Goal: Task Accomplishment & Management: Complete application form

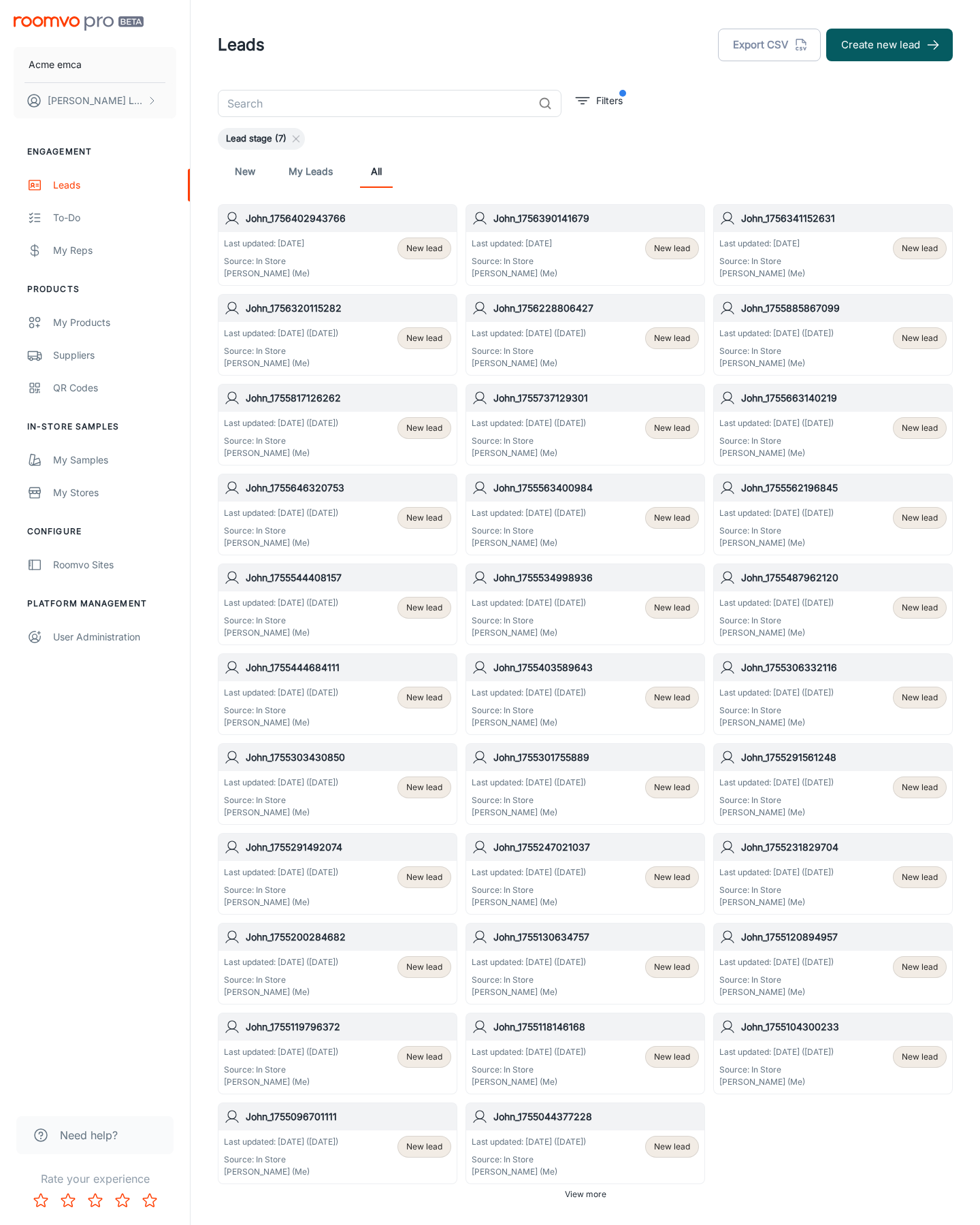
click at [890, 45] on button "Create new lead" at bounding box center [890, 45] width 127 height 33
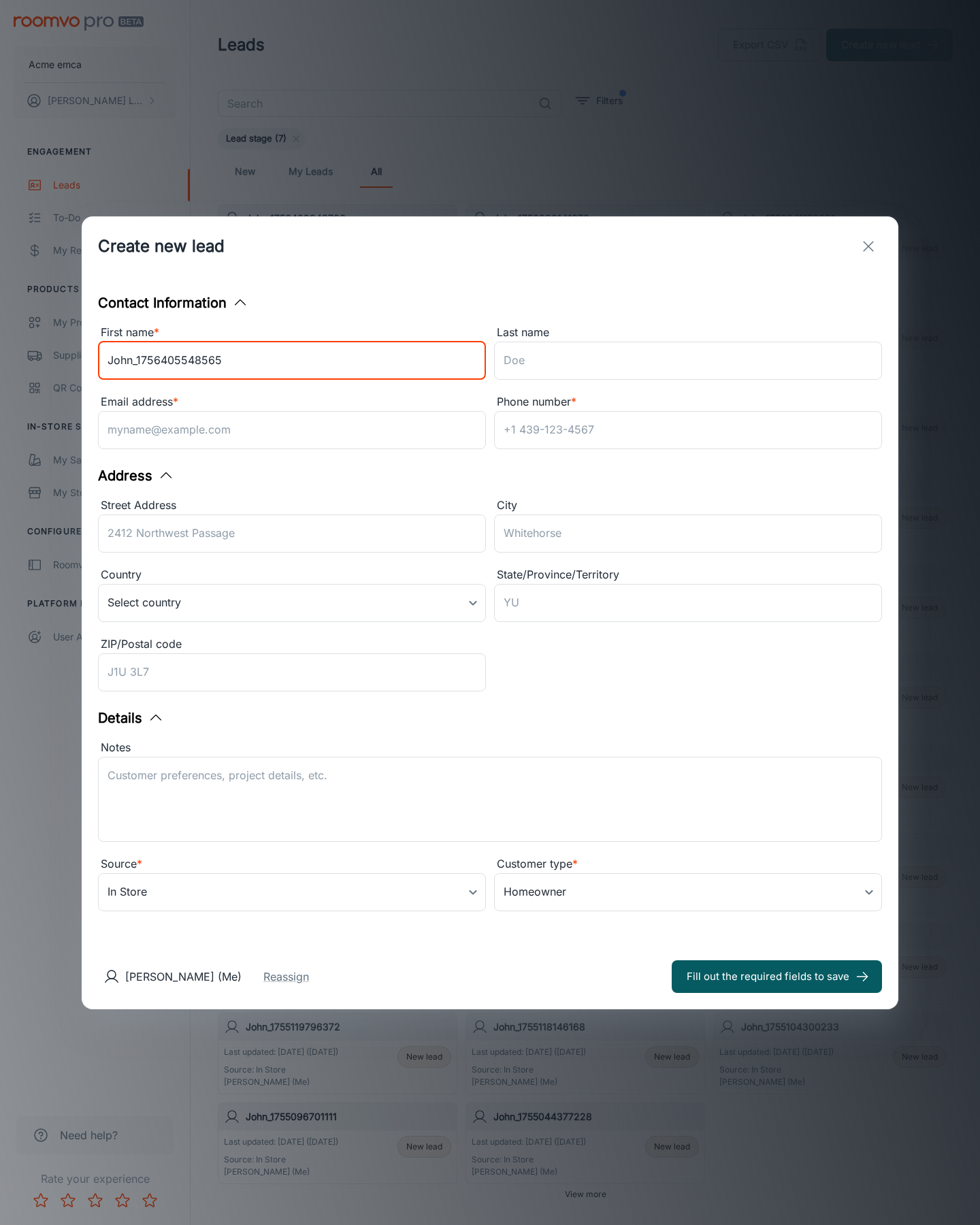
type input "John_1756405548565"
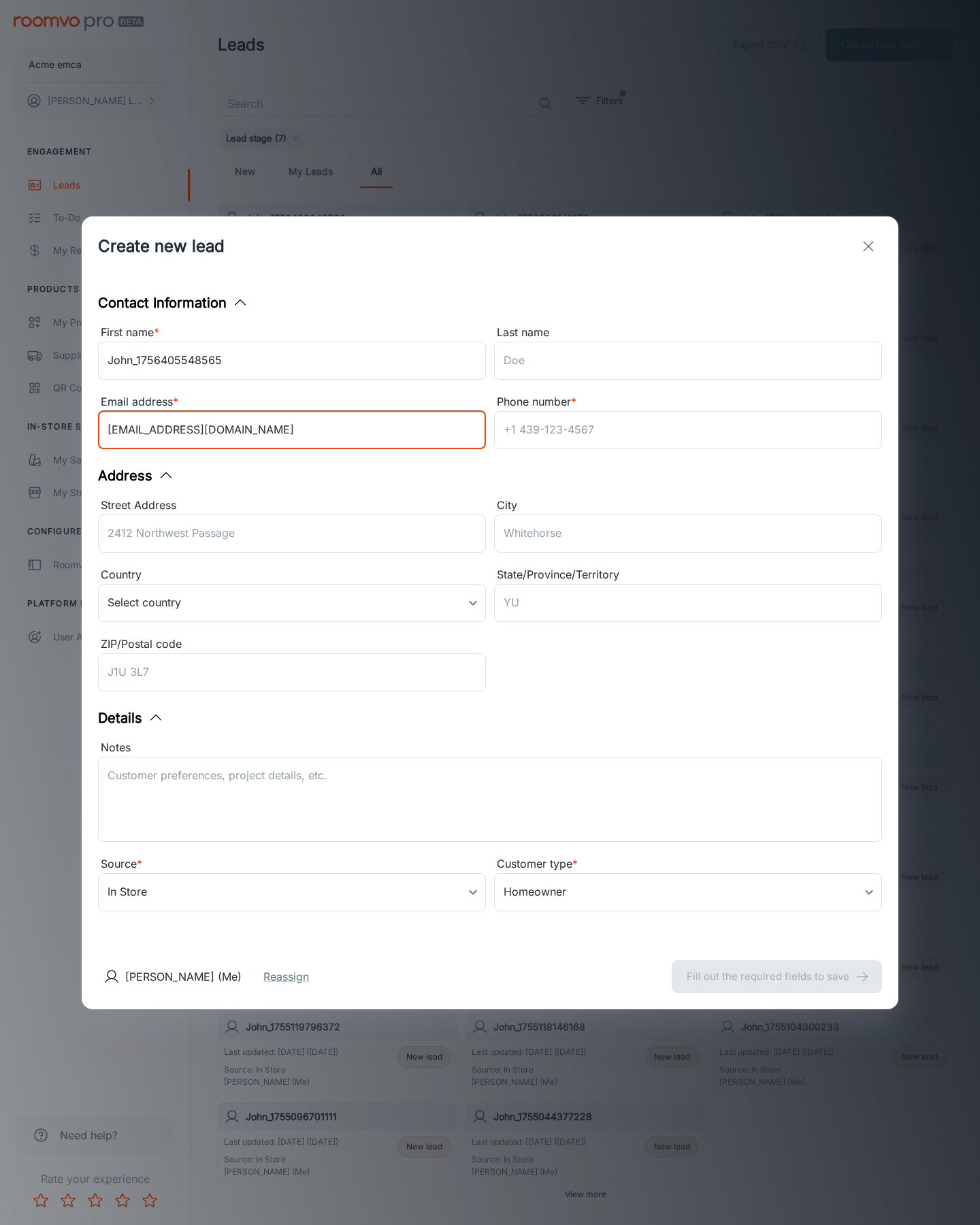
type input "[EMAIL_ADDRESS][DOMAIN_NAME]"
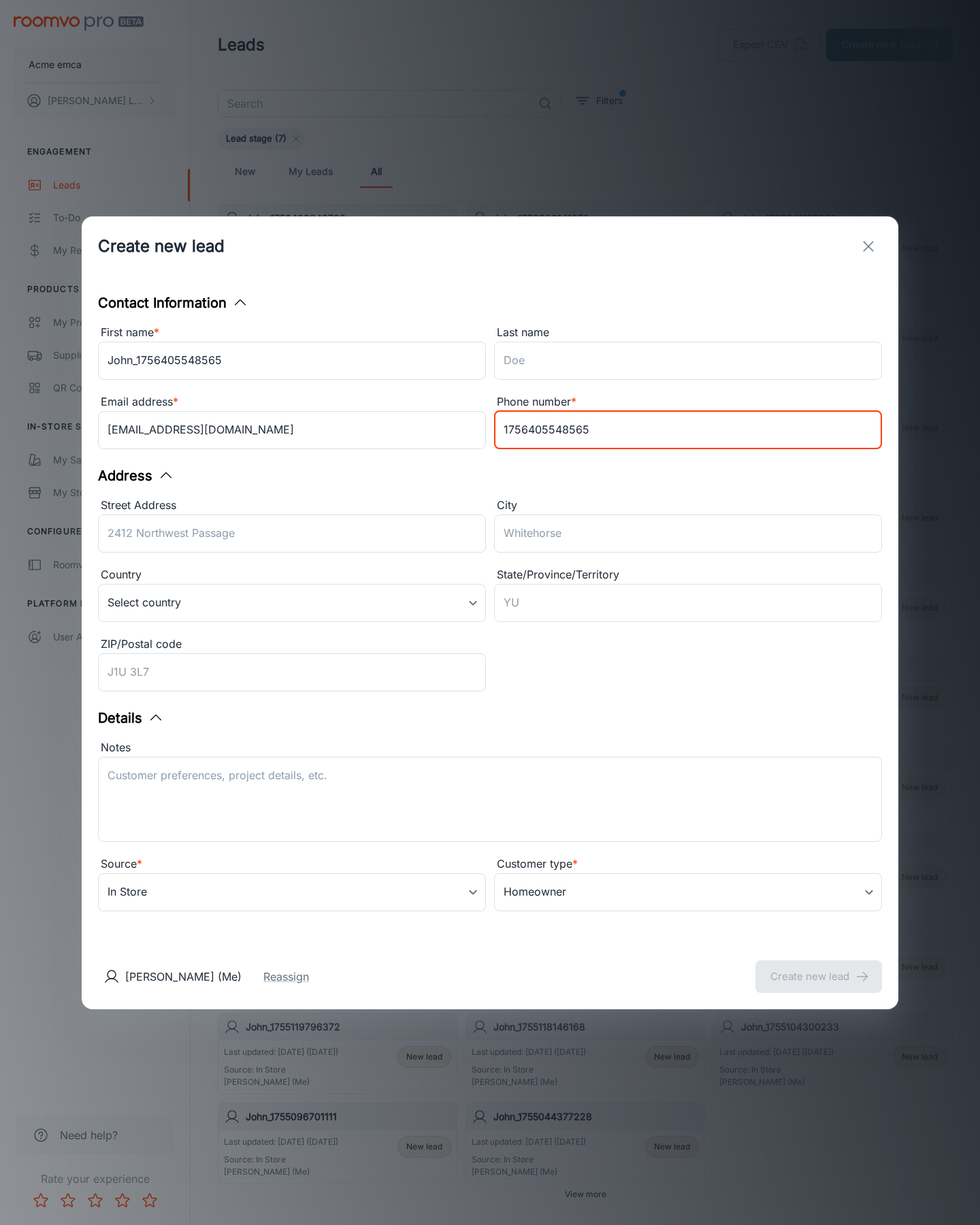
type input "1756405548565"
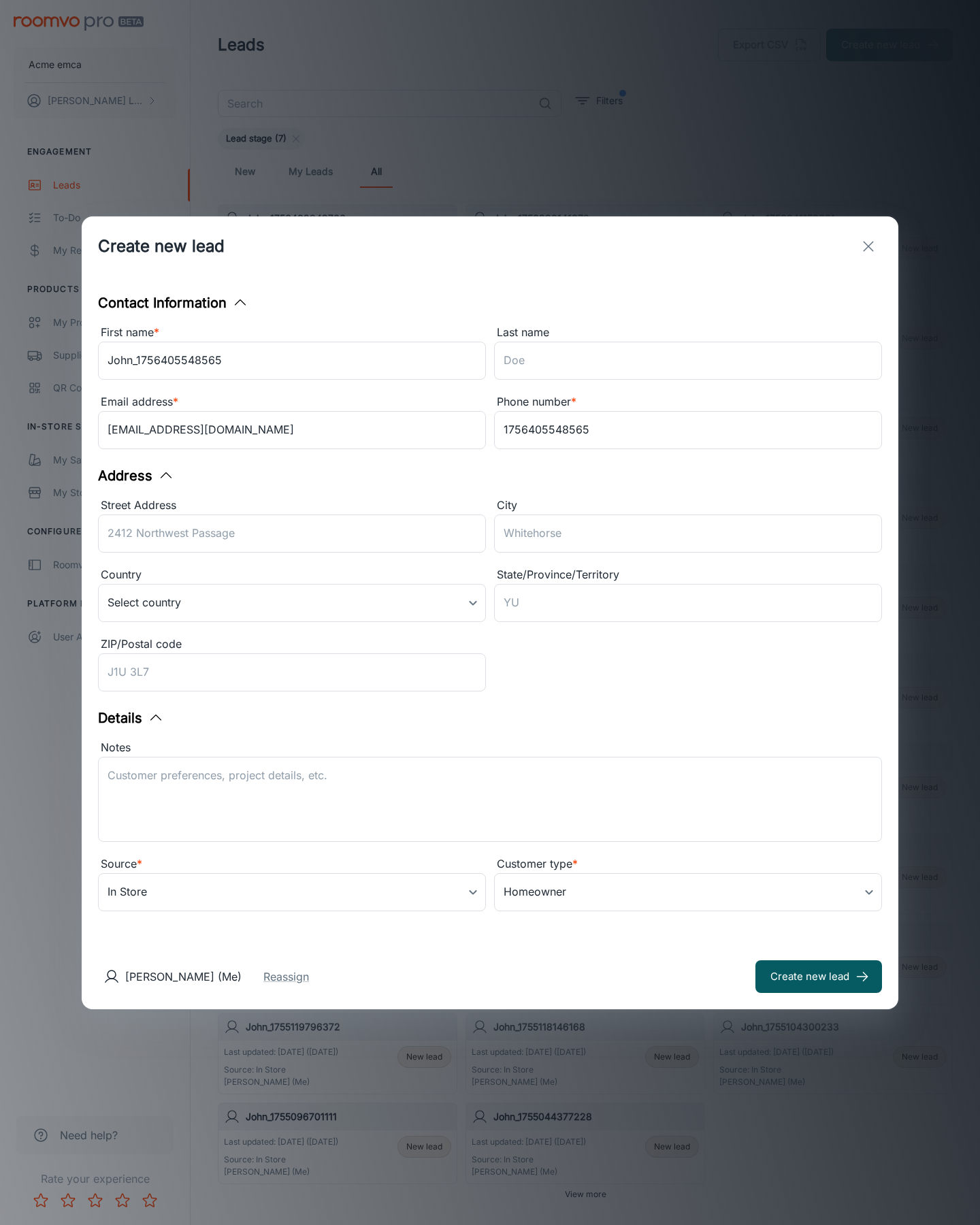
click at [819, 976] on button "Create new lead" at bounding box center [819, 977] width 127 height 33
